Goal: Task Accomplishment & Management: Manage account settings

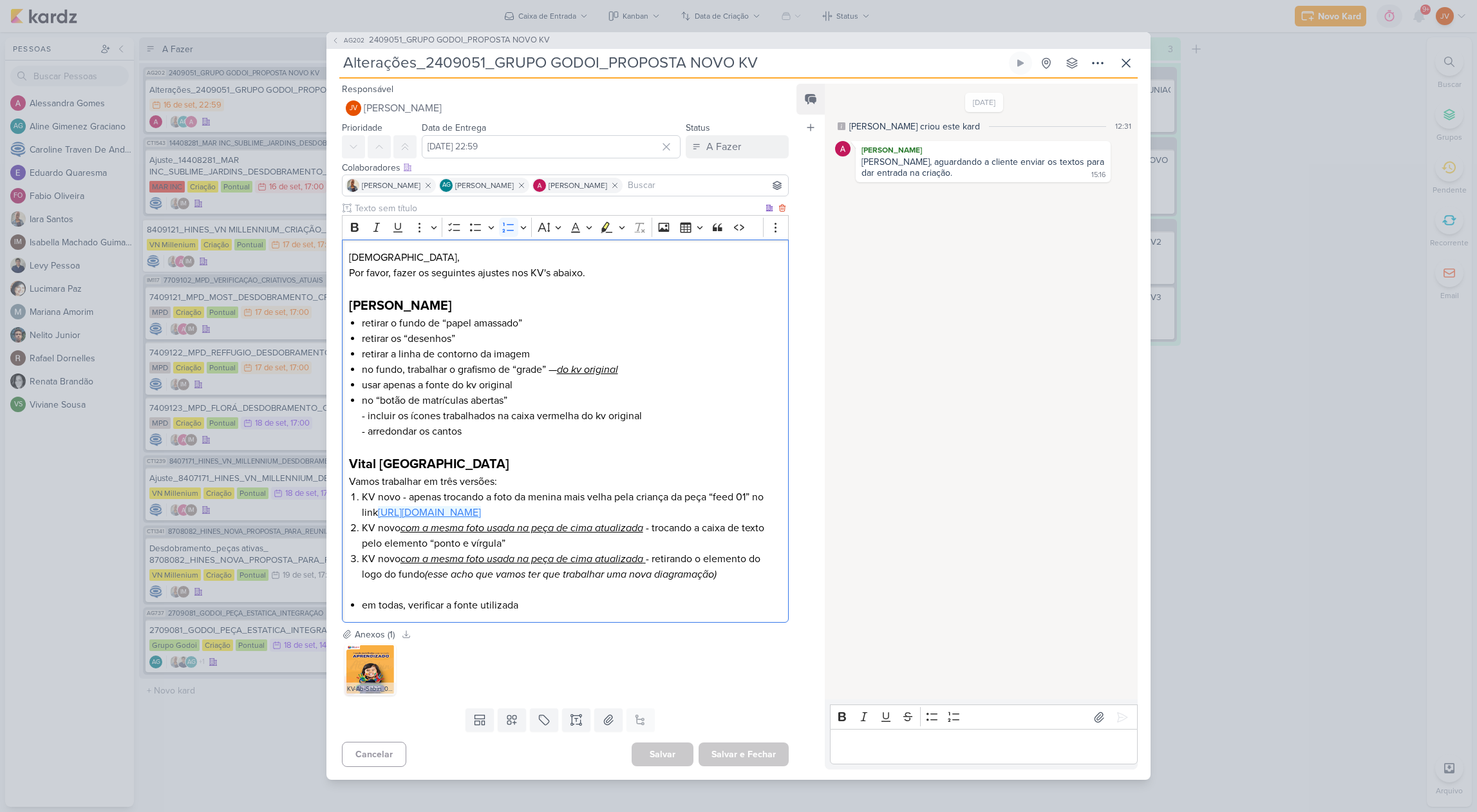
click at [480, 511] on link "[URL][DOMAIN_NAME]" at bounding box center [429, 512] width 103 height 13
click at [160, 741] on div "AG202 2409051_GRUPO GODOI_PROPOSTA NOVO KV Alterações_2409051_GRUPO GODOI_PROPO…" at bounding box center [738, 406] width 1477 height 812
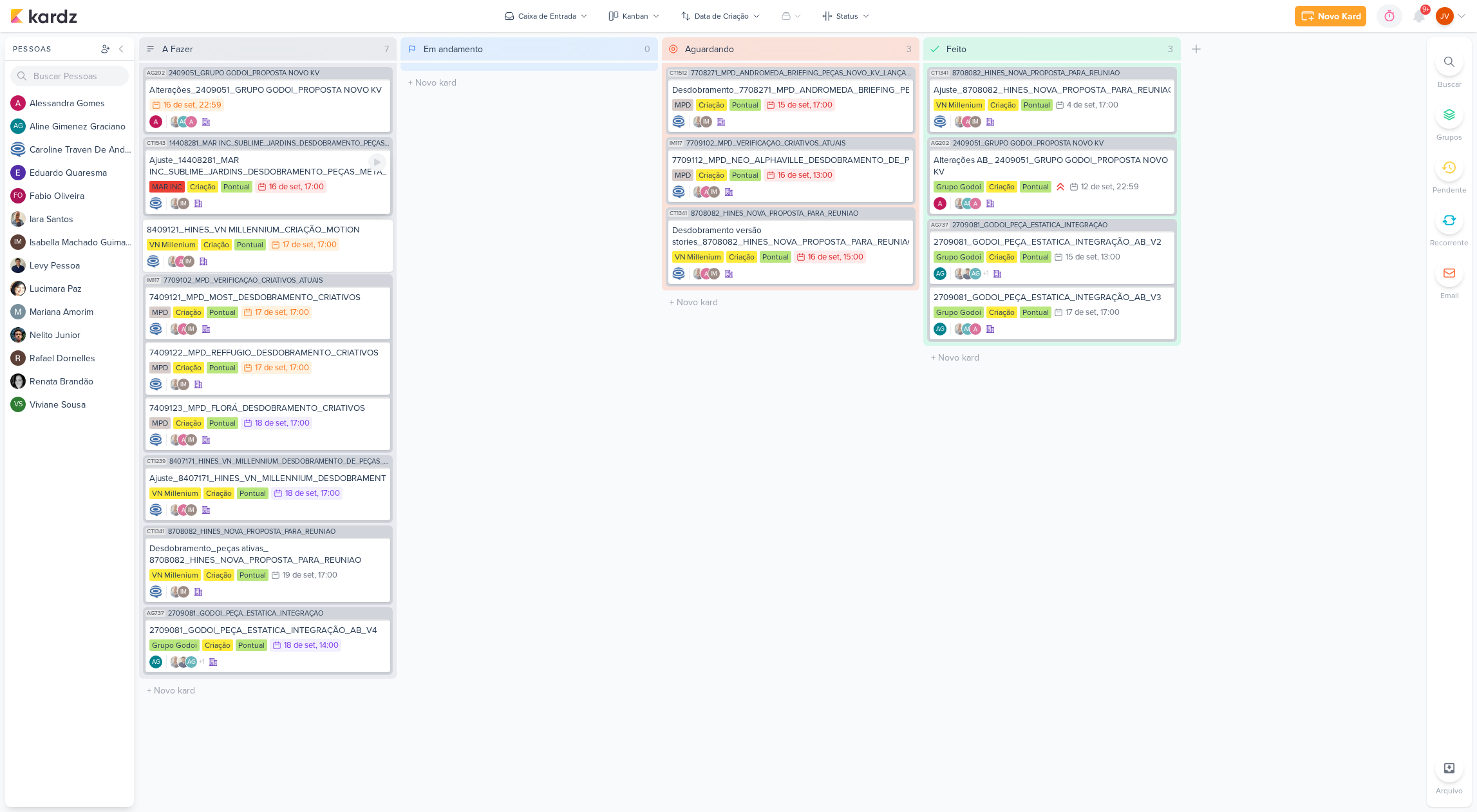
click at [340, 169] on div "Ajuste_14408281_MAR INC_SUBLIME_JARDINS_DESDOBRAMENTO_PEÇAS_META_ADS" at bounding box center [267, 165] width 237 height 23
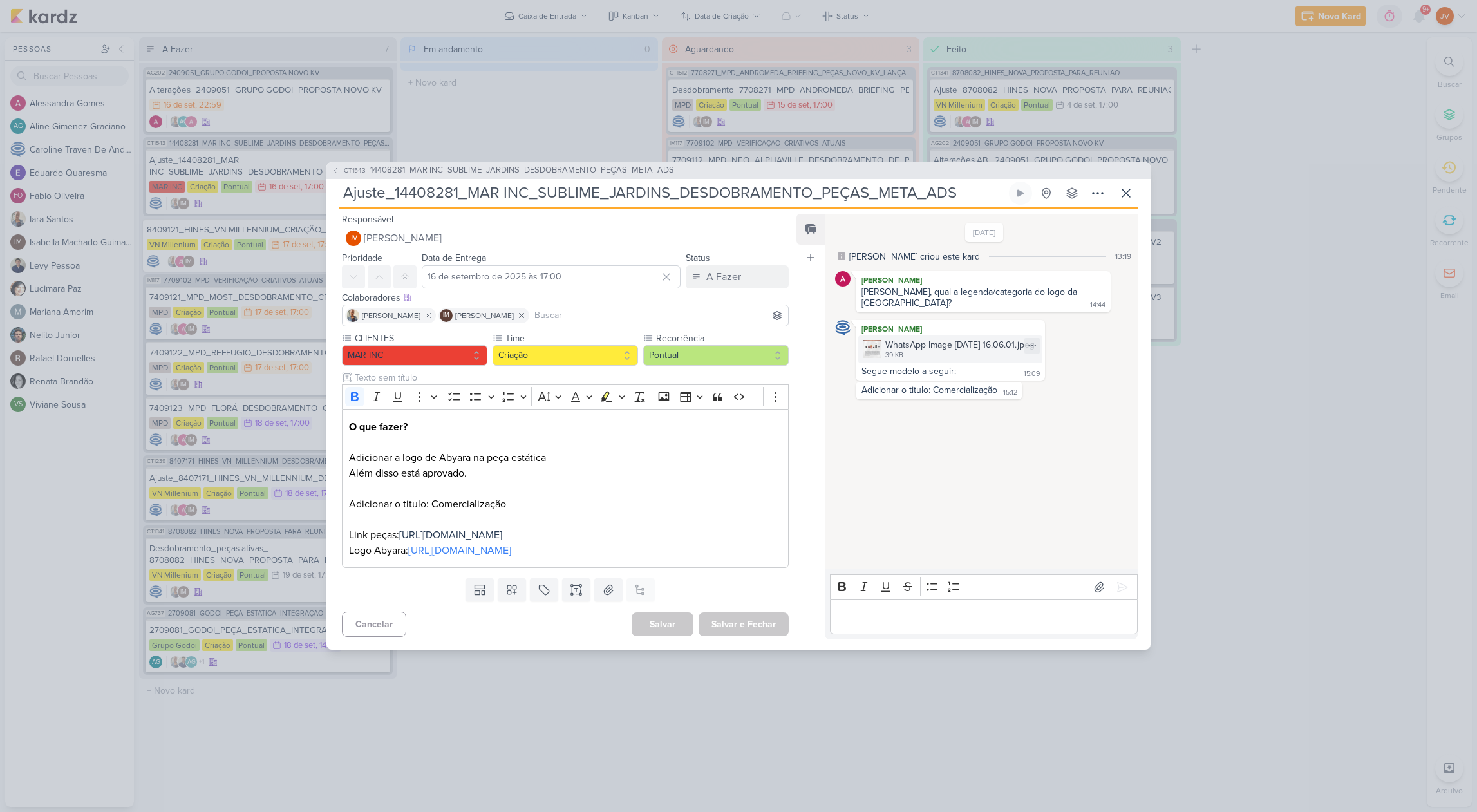
click at [952, 338] on div "WhatsApp Image [DATE] 16.06.01.jpeg" at bounding box center [959, 344] width 149 height 14
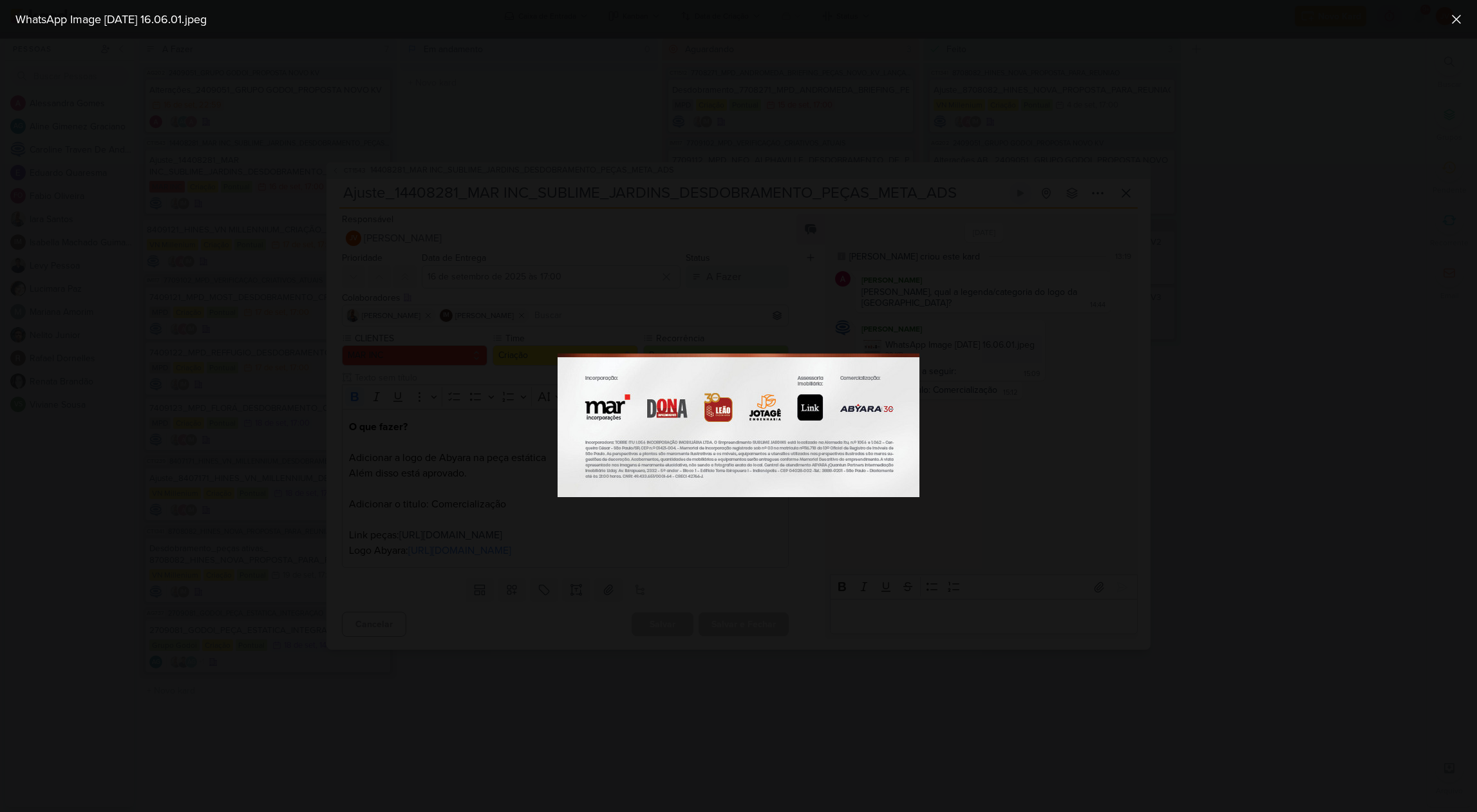
click at [1029, 326] on div at bounding box center [738, 425] width 1477 height 773
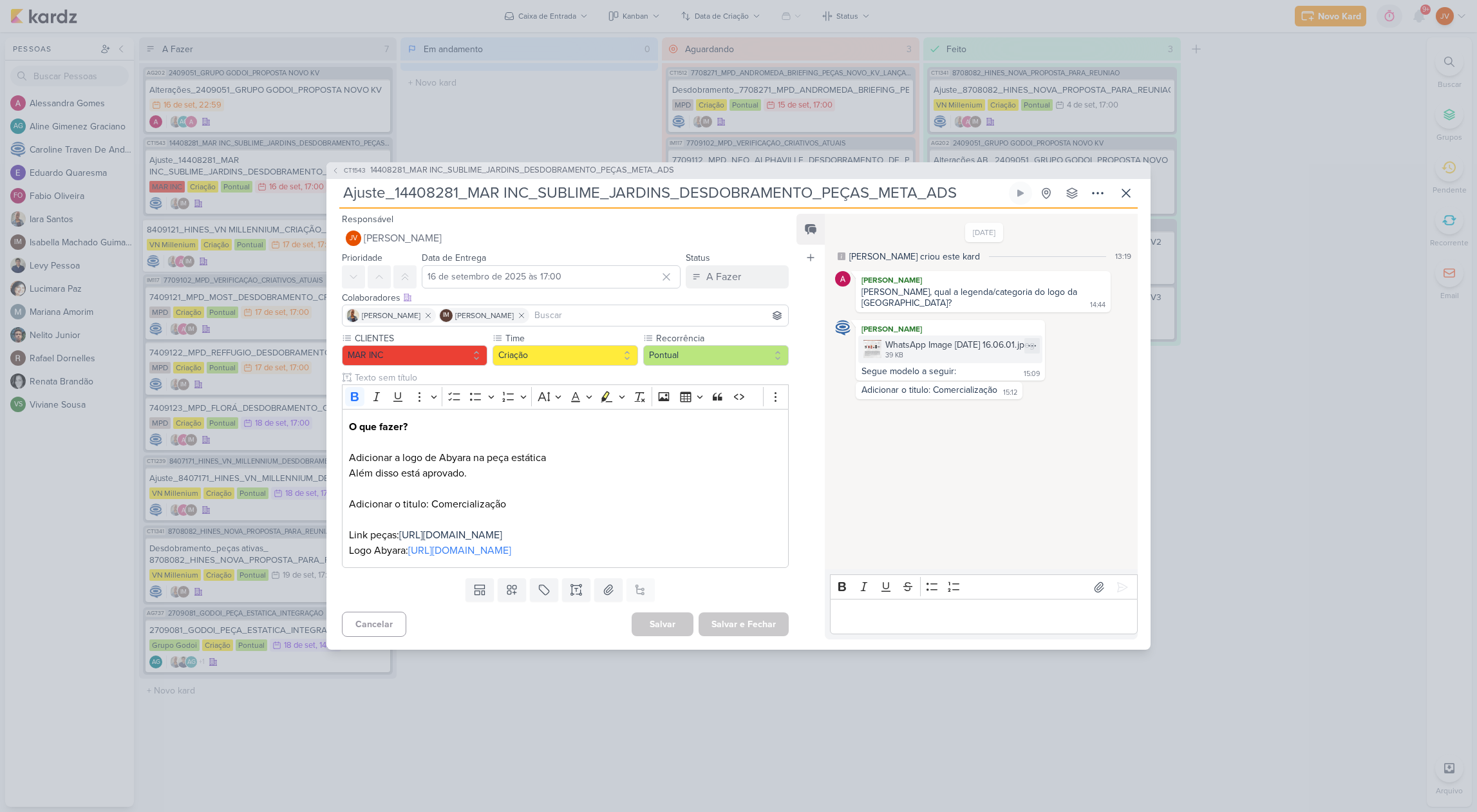
click at [1007, 338] on div "WhatsApp Image [DATE] 16.06.01.jpeg" at bounding box center [959, 344] width 149 height 14
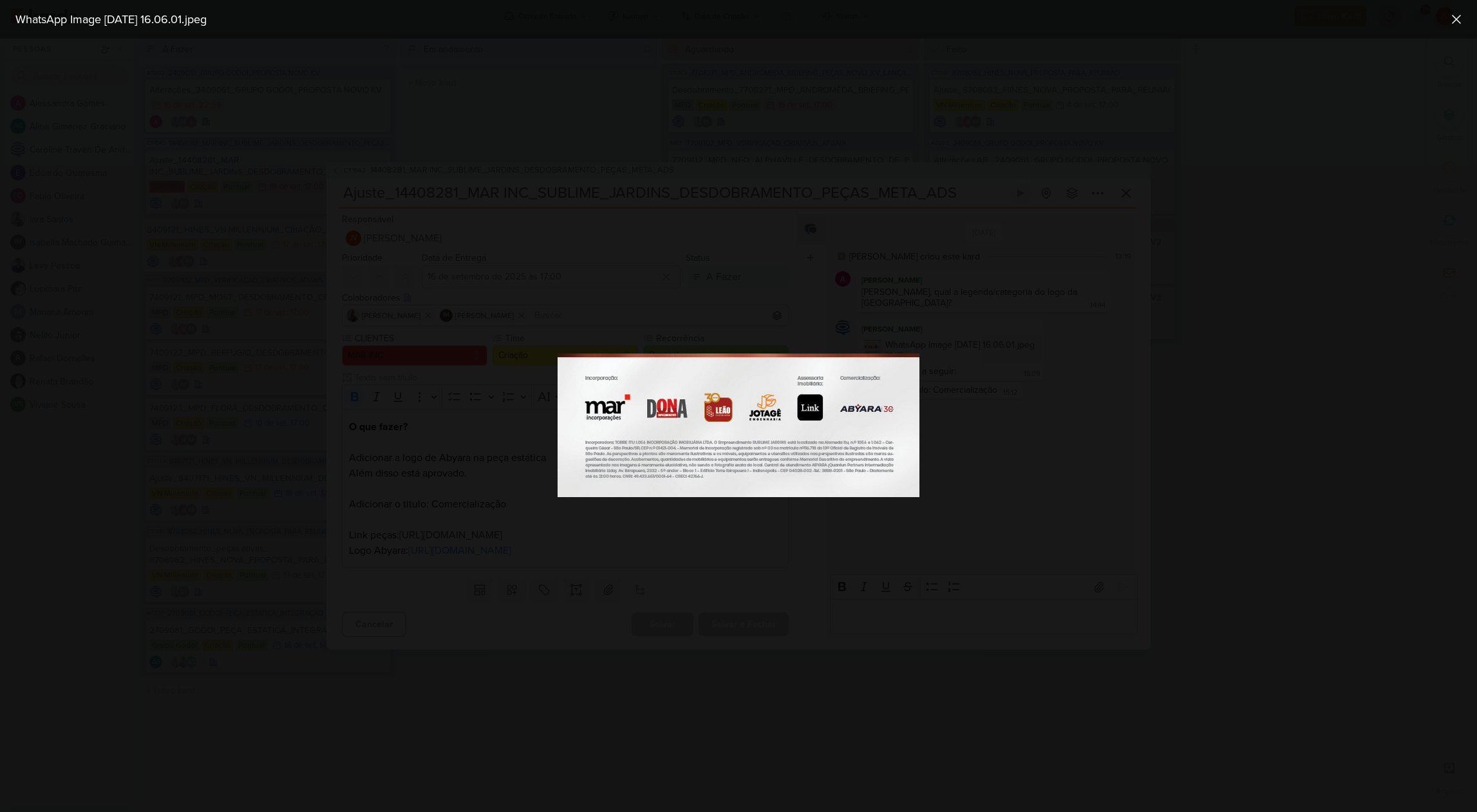
click at [1087, 373] on div at bounding box center [738, 425] width 1477 height 773
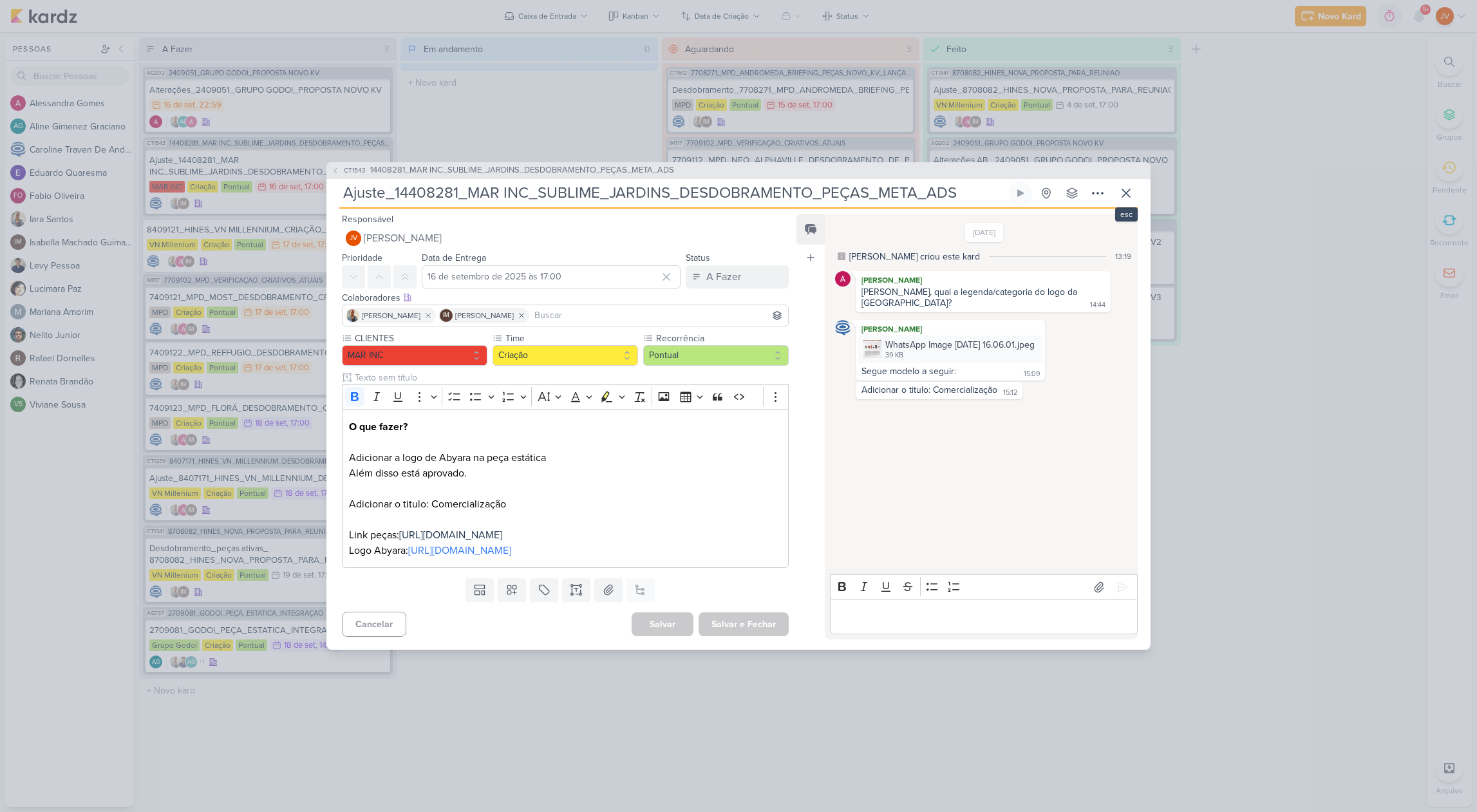
click at [1125, 185] on icon at bounding box center [1125, 193] width 16 height 16
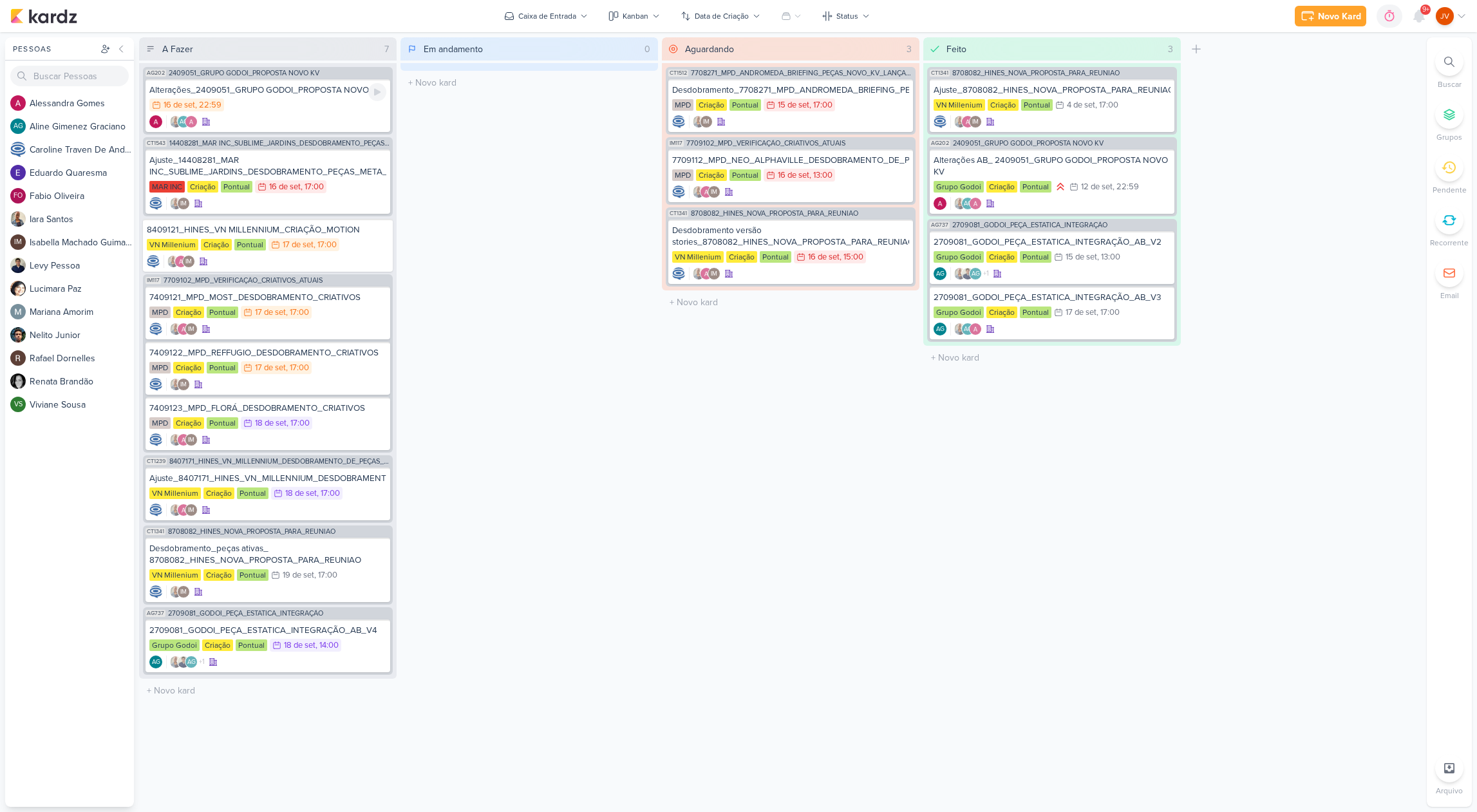
click at [269, 100] on div "16/9 [DATE] 22:59" at bounding box center [267, 106] width 237 height 15
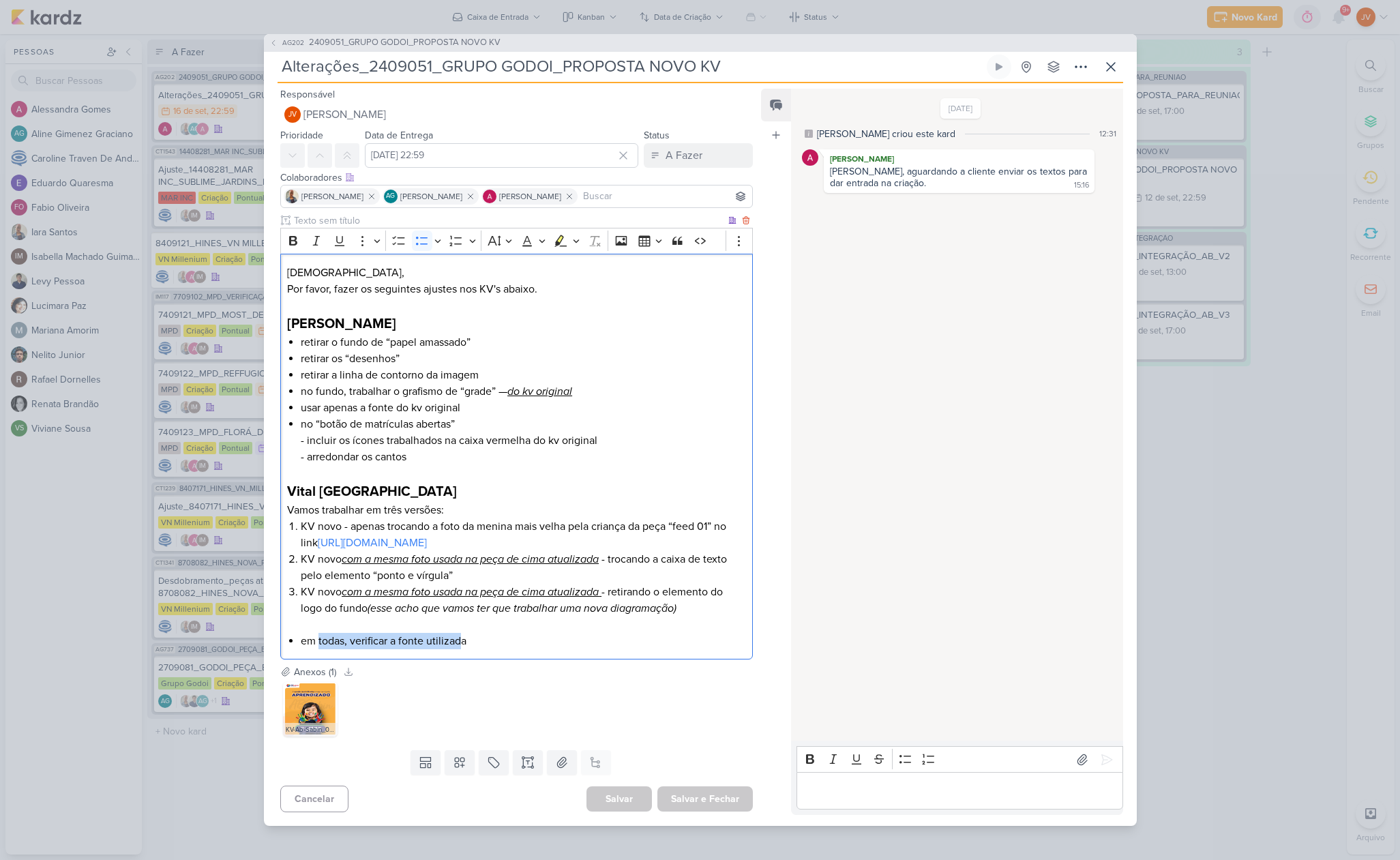
drag, startPoint x: 461, startPoint y: 643, endPoint x: 326, endPoint y: 644, distance: 135.0
click at [319, 643] on li "em todas, verificar a fonte utilizada" at bounding box center [522, 640] width 444 height 16
click at [470, 639] on li "em todas, verificar a fonte utilizada" at bounding box center [522, 640] width 444 height 16
drag, startPoint x: 371, startPoint y: 66, endPoint x: 730, endPoint y: 60, distance: 359.1
click at [724, 65] on input "Alterações_2409051_GRUPO GODOI_PROPOSTA NOVO KV" at bounding box center [631, 66] width 706 height 24
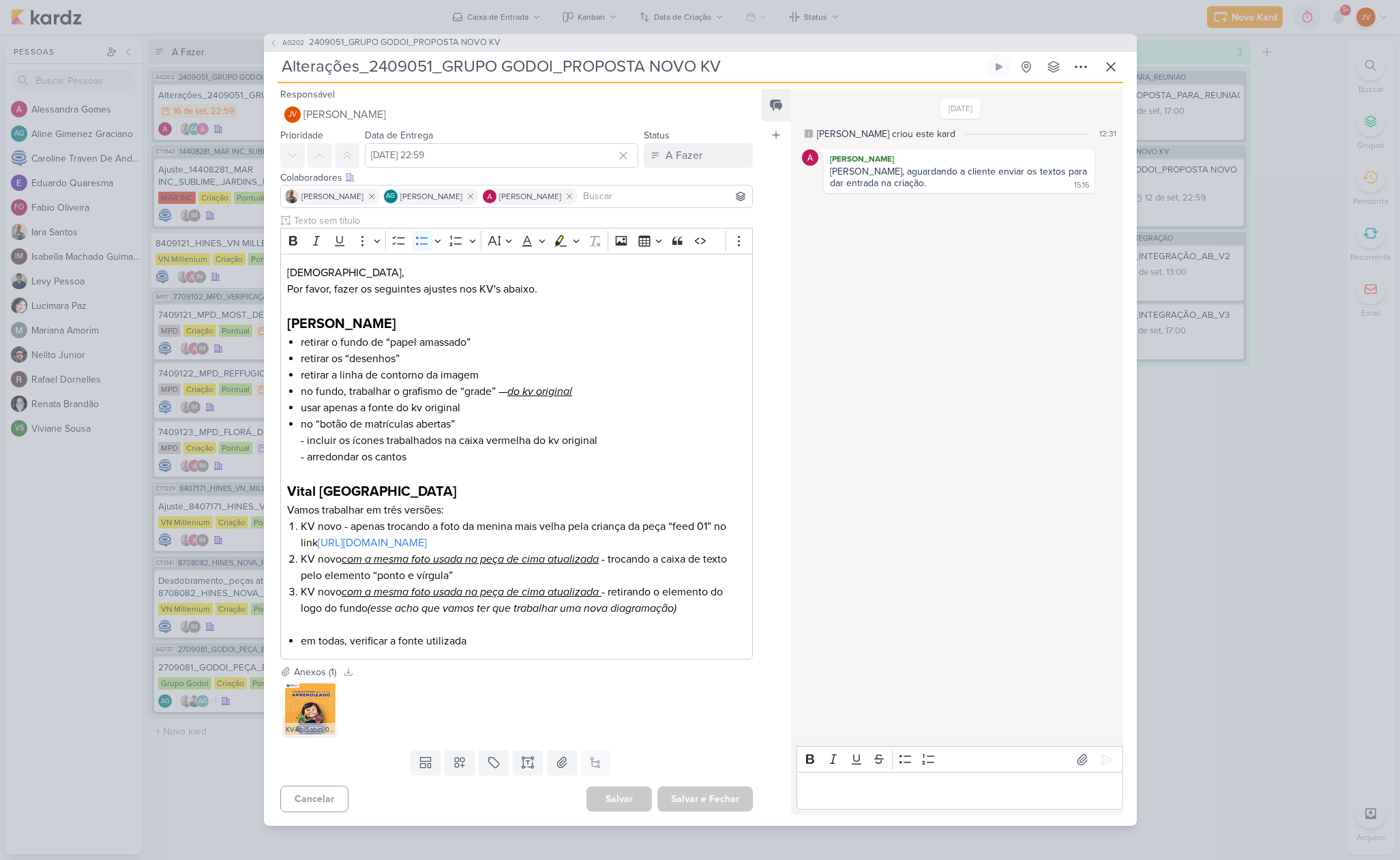
click at [1198, 549] on div "AG202 2409051_GRUPO GODOI_PROPOSTA NOVO KV Alterações_2409051_GRUPO GODOI_PROPO…" at bounding box center [700, 430] width 1400 height 860
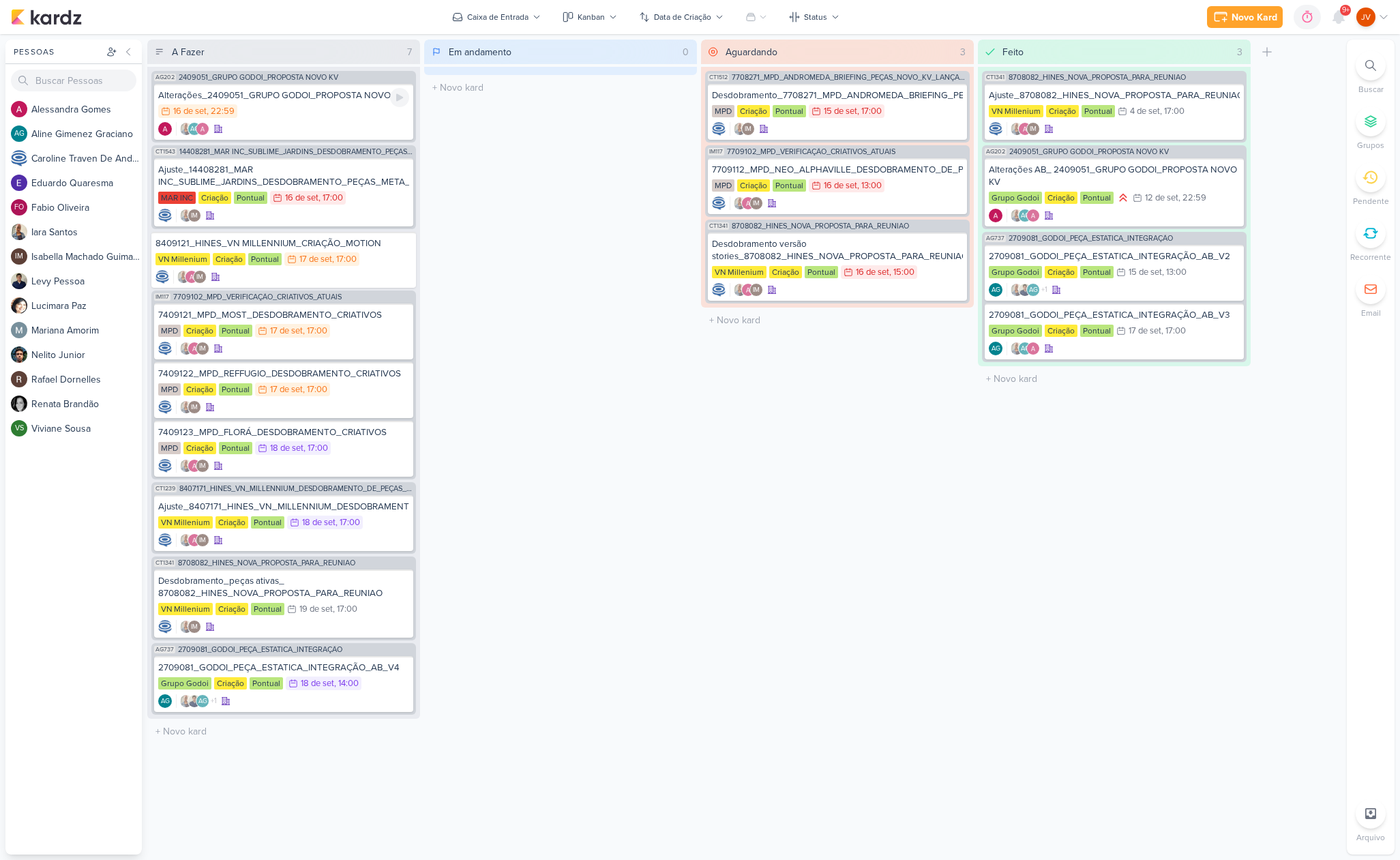
click at [337, 104] on div "Alterações_2409051_GRUPO GODOI_PROPOSTA NOVO KV 16/9 [DATE] 22:59 AG" at bounding box center [283, 112] width 259 height 56
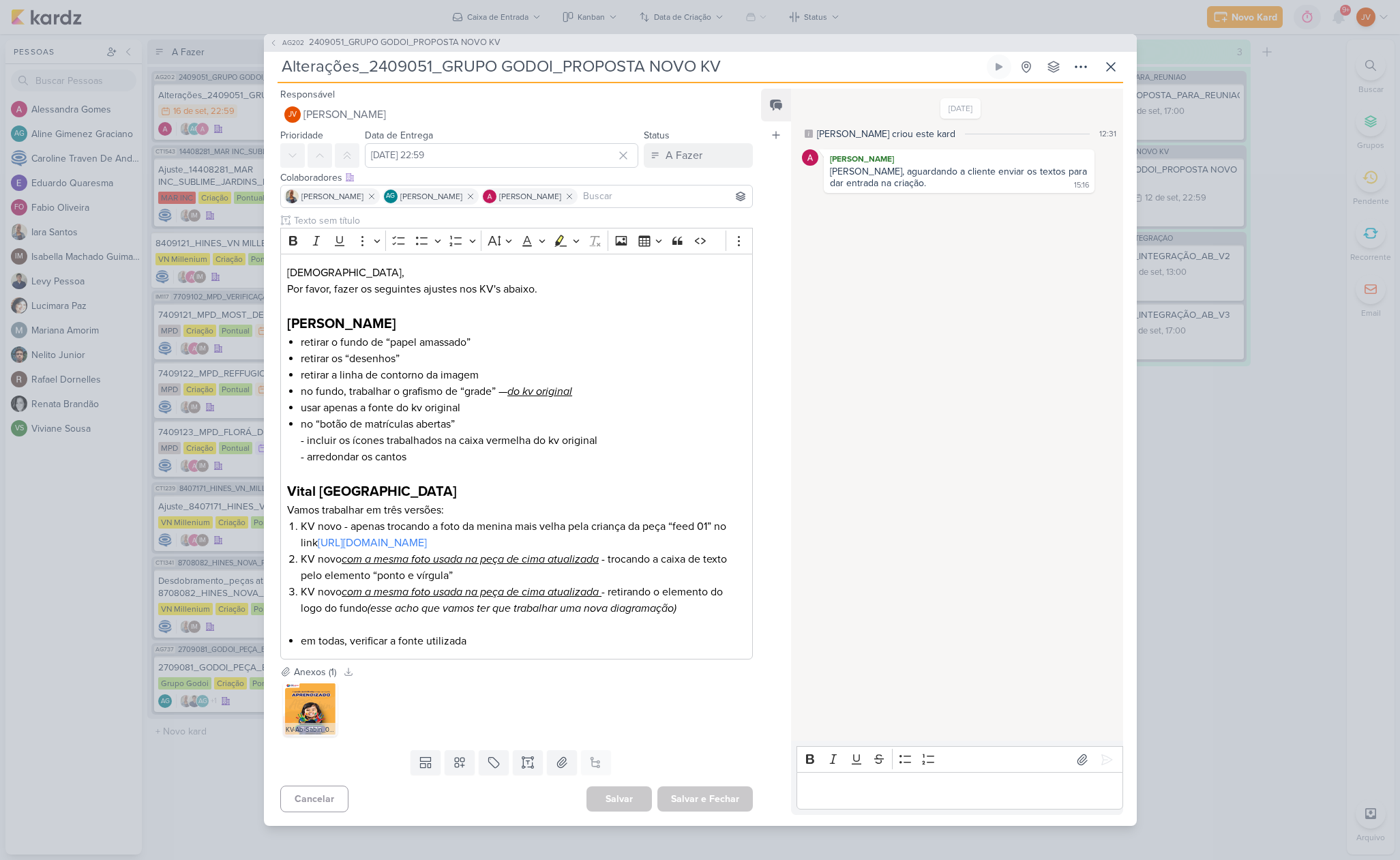
click at [599, 70] on input "Alterações_2409051_GRUPO GODOI_PROPOSTA NOVO KV" at bounding box center [631, 66] width 706 height 24
click at [599, 69] on input "Alterações_2409051_GRUPO GODOI_PROPOSTA NOVO KV" at bounding box center [631, 66] width 706 height 24
click at [849, 797] on p "Editor editing area: main" at bounding box center [960, 790] width 312 height 16
click at [1106, 753] on icon at bounding box center [1107, 759] width 14 height 14
click at [714, 151] on button "A Fazer" at bounding box center [698, 155] width 109 height 24
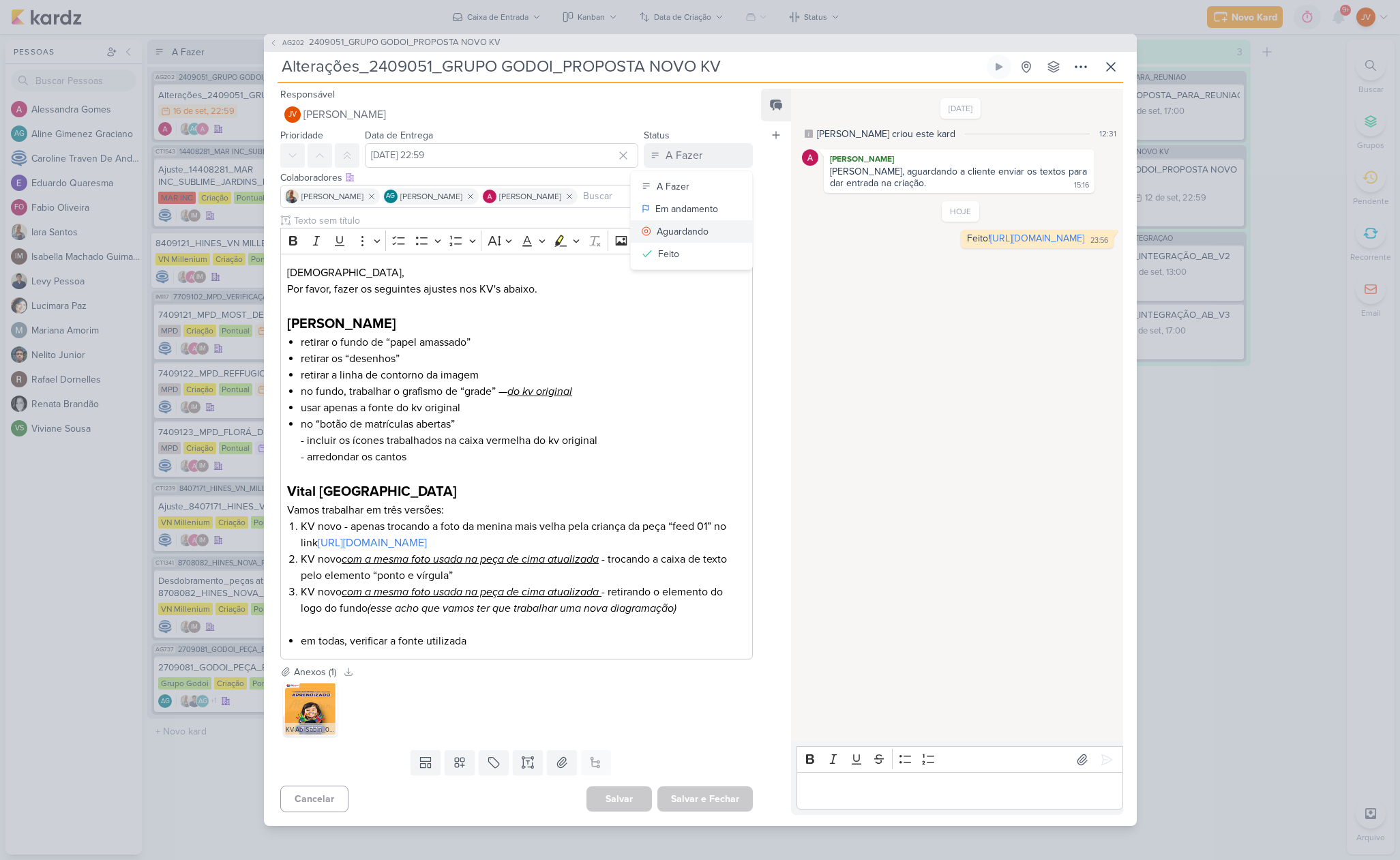
click at [674, 227] on div "Aguardando" at bounding box center [683, 231] width 52 height 15
click at [708, 796] on button "Salvar e Fechar" at bounding box center [704, 799] width 96 height 25
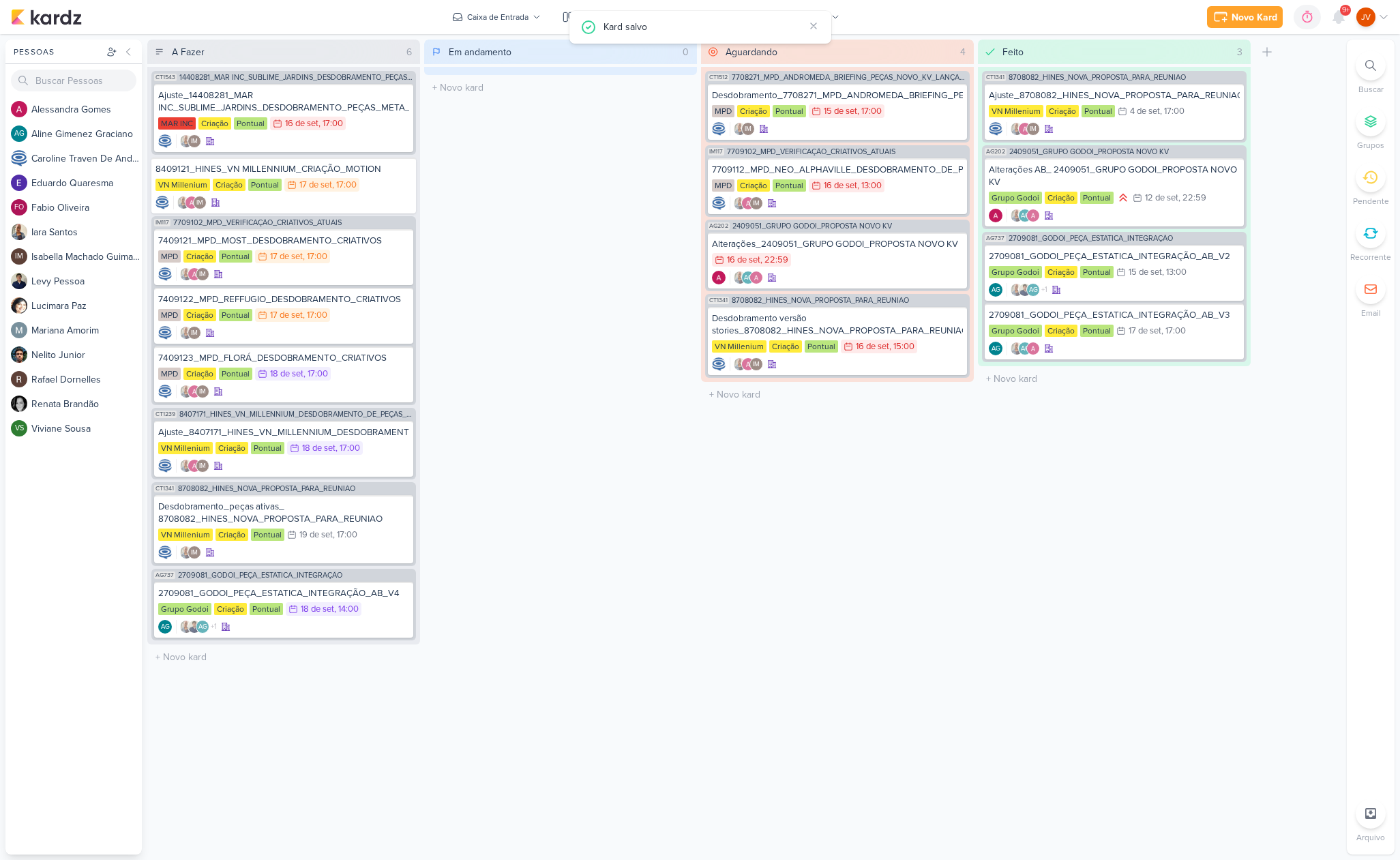
click at [703, 672] on div "Aguardando 4 Mover Para Esquerda Mover Para Direita [GEOGRAPHIC_DATA] CT1512 77…" at bounding box center [837, 447] width 273 height 815
click at [354, 109] on div "Ajuste_14408281_MAR INC_SUBLIME_JARDINS_DESDOBRAMENTO_PEÇAS_META_ADS" at bounding box center [283, 101] width 251 height 24
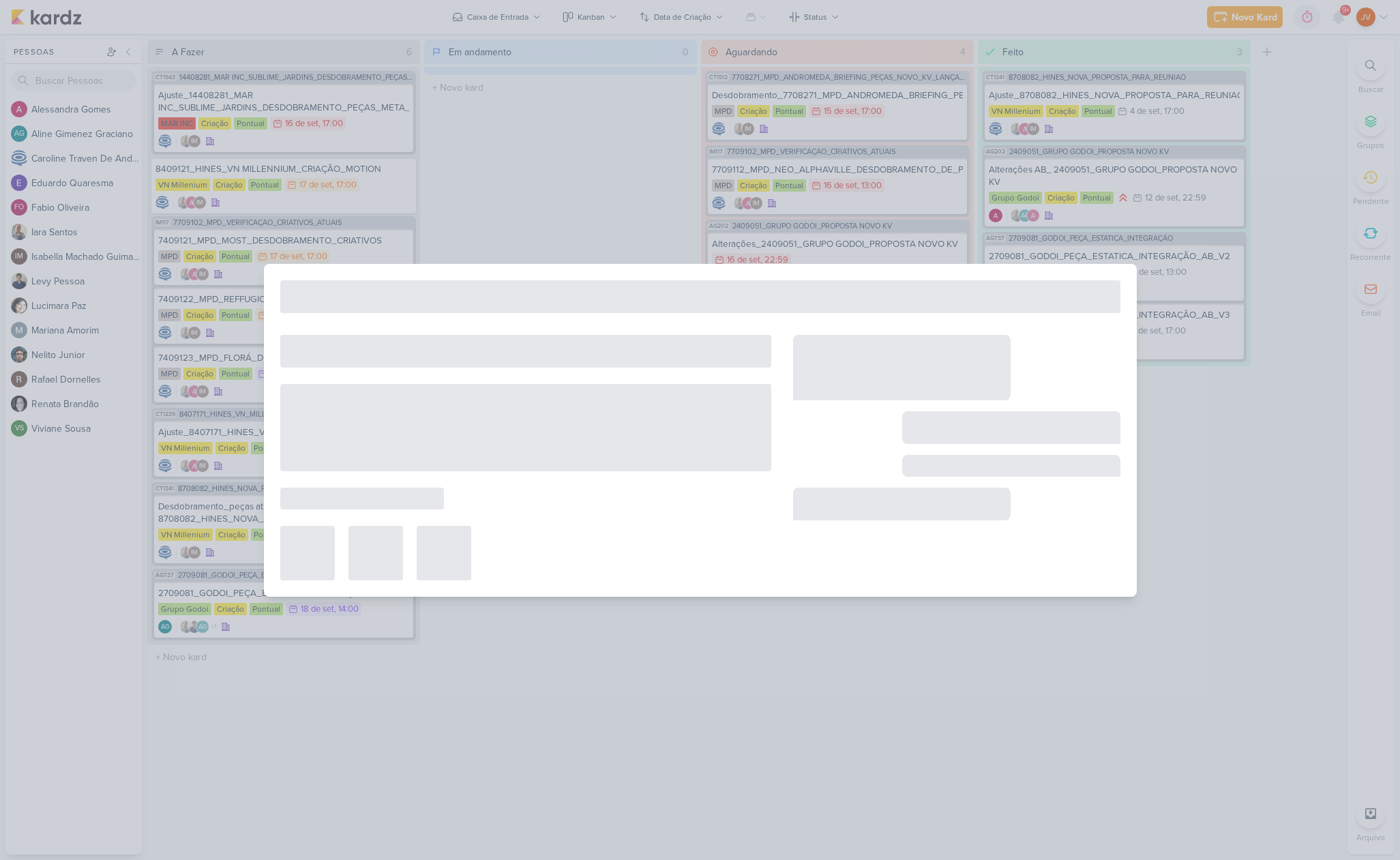
type input "Ajuste_14408281_MAR INC_SUBLIME_JARDINS_DESDOBRAMENTO_PEÇAS_META_ADS"
type input "16 de setembro de 2025 às 17:00"
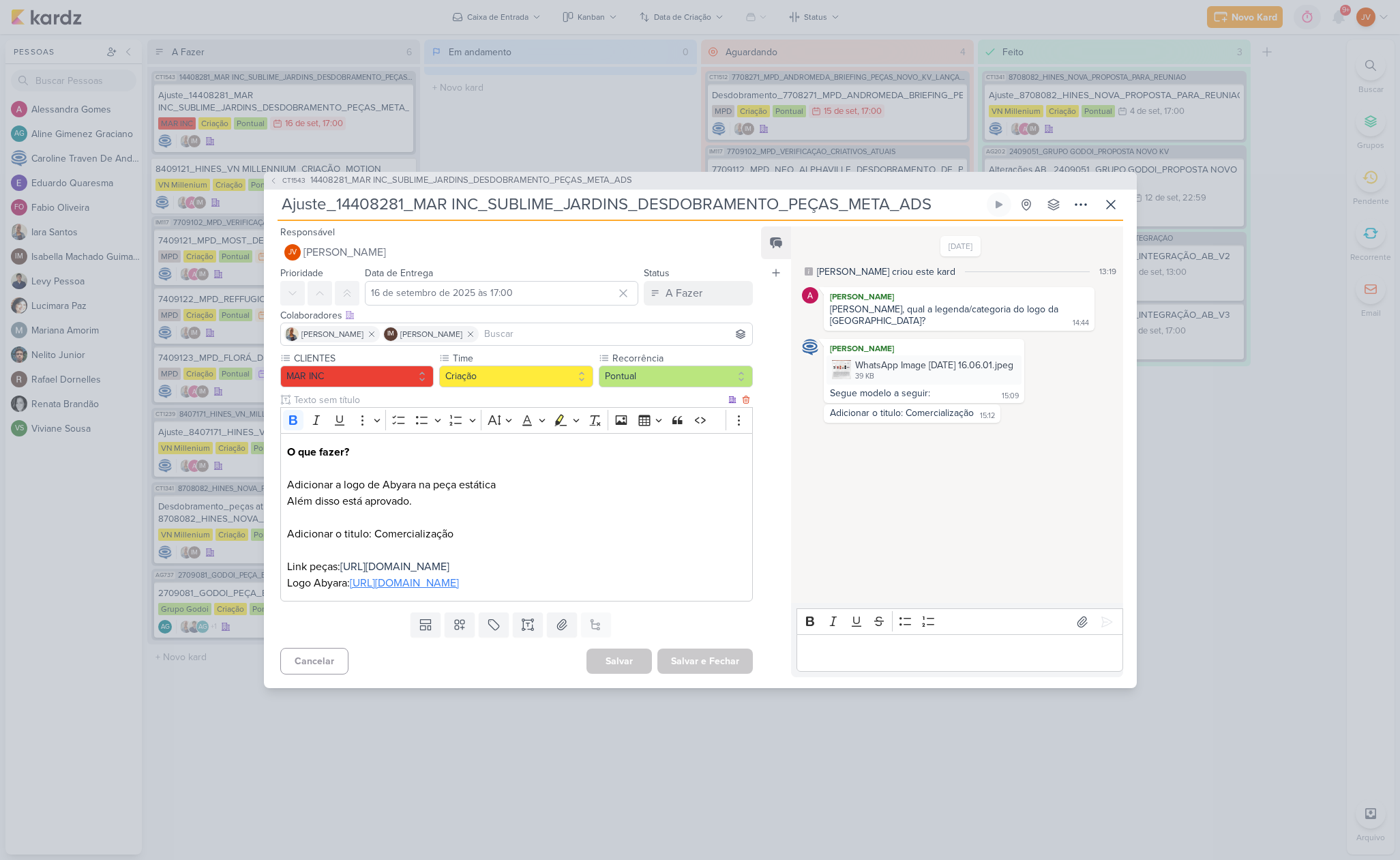
click at [459, 583] on link "[URL][DOMAIN_NAME]" at bounding box center [404, 582] width 109 height 14
click at [459, 590] on link "[URL][DOMAIN_NAME]" at bounding box center [404, 582] width 109 height 14
drag, startPoint x: 457, startPoint y: 525, endPoint x: 374, endPoint y: 523, distance: 83.0
click at [374, 522] on p "Além disso está aprovado. Adicionar o titulo: Comercialização Link peças: [URL]…" at bounding box center [517, 533] width 459 height 82
copy p "Comercialização"
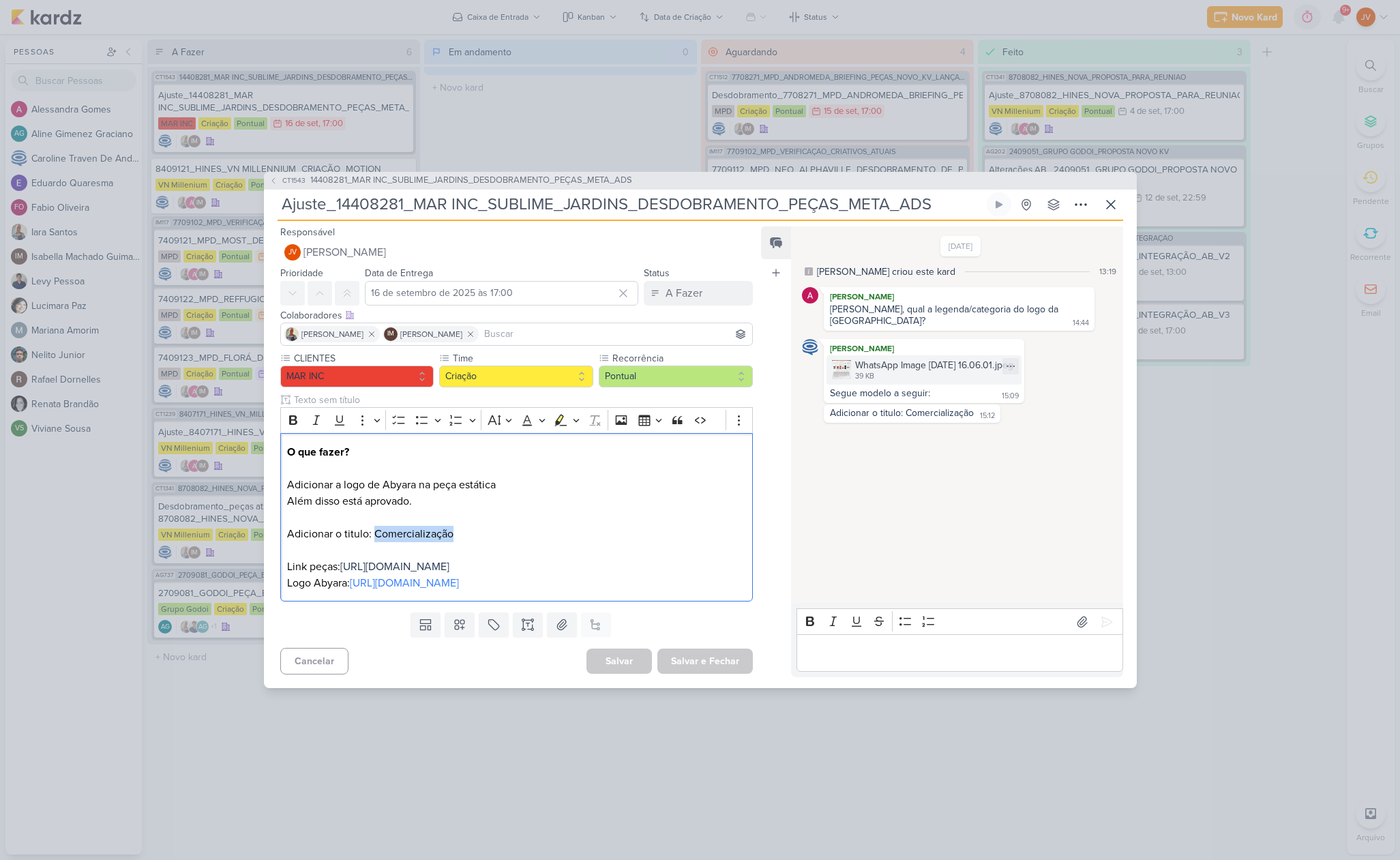
click at [837, 360] on img at bounding box center [842, 370] width 19 height 19
